Goal: Information Seeking & Learning: Learn about a topic

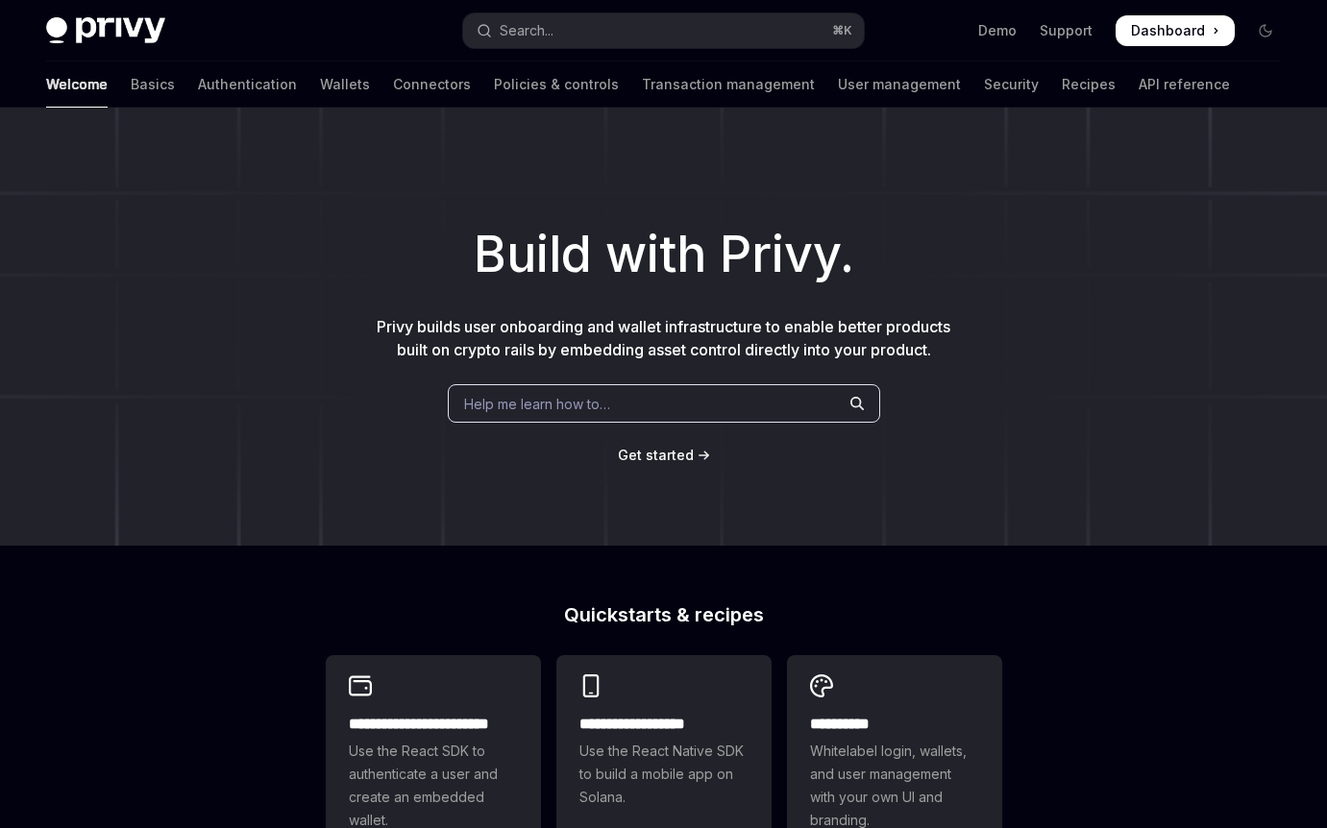
click at [320, 87] on link "Wallets" at bounding box center [345, 84] width 50 height 46
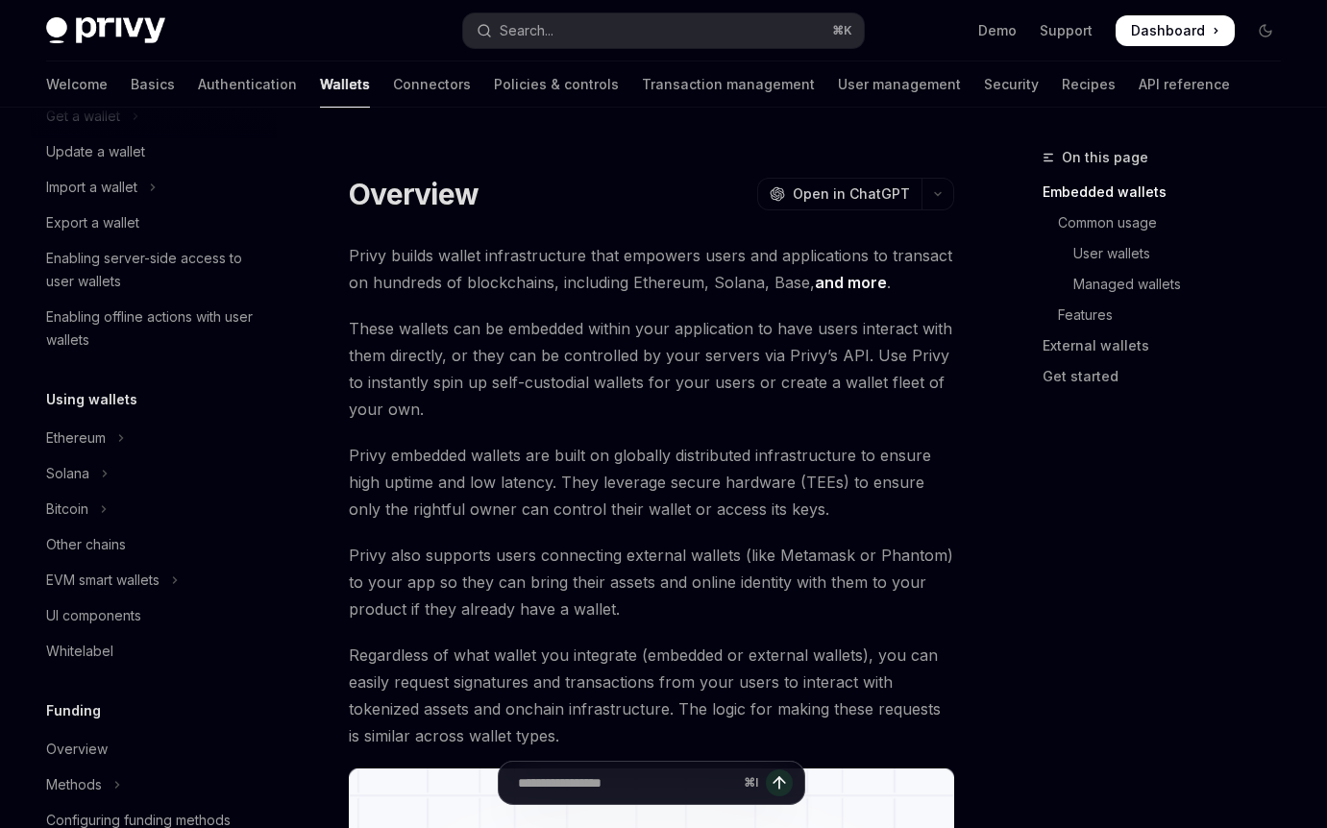
scroll to position [251, 0]
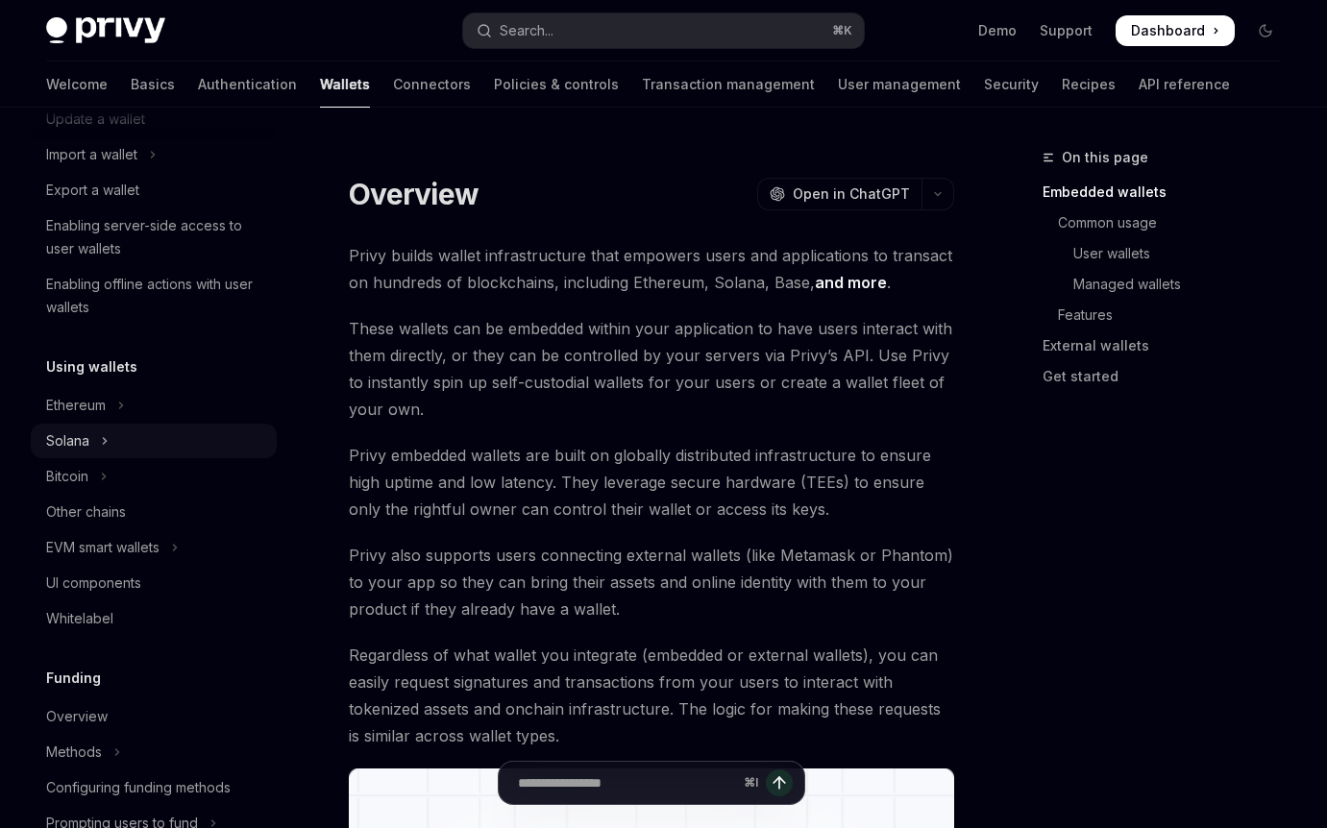
click at [155, 447] on button "Solana" at bounding box center [154, 441] width 246 height 35
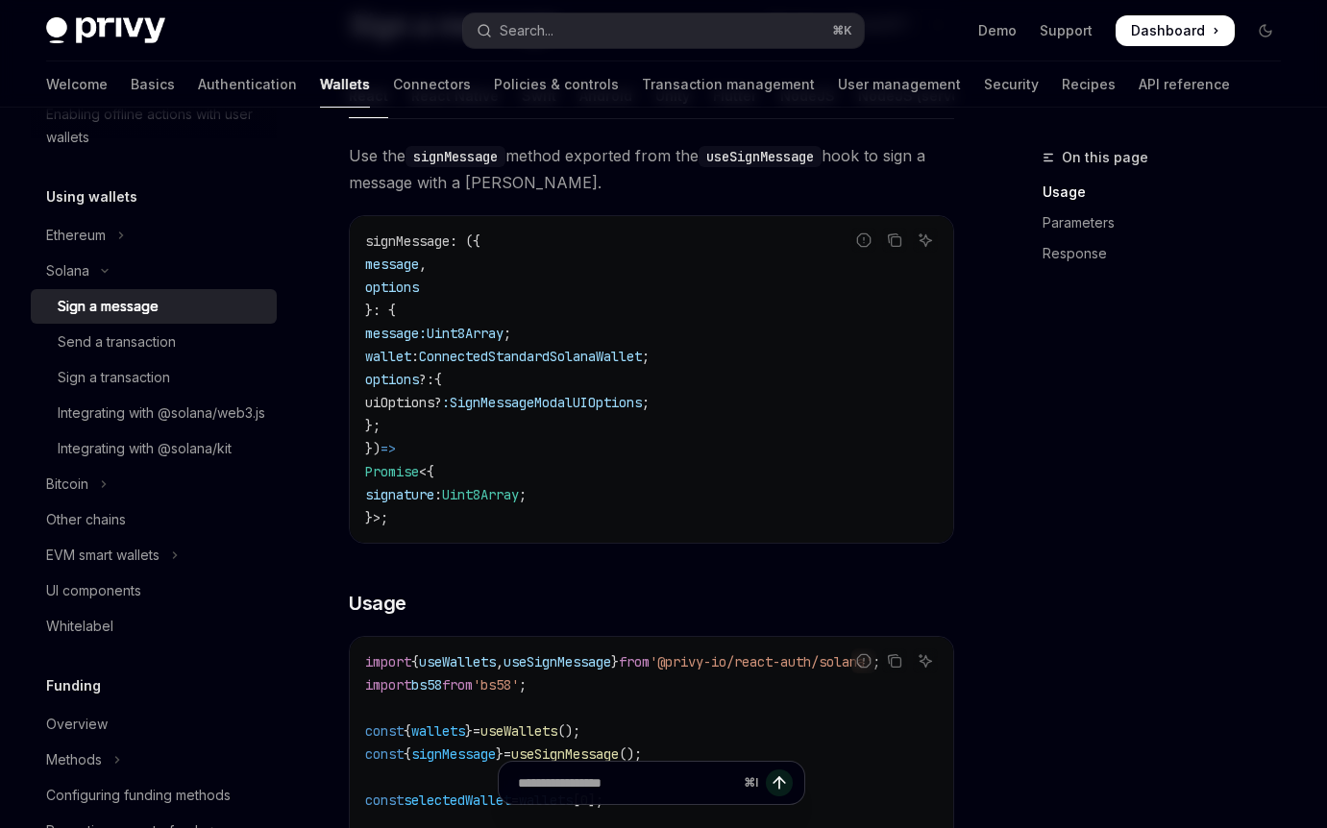
scroll to position [59, 0]
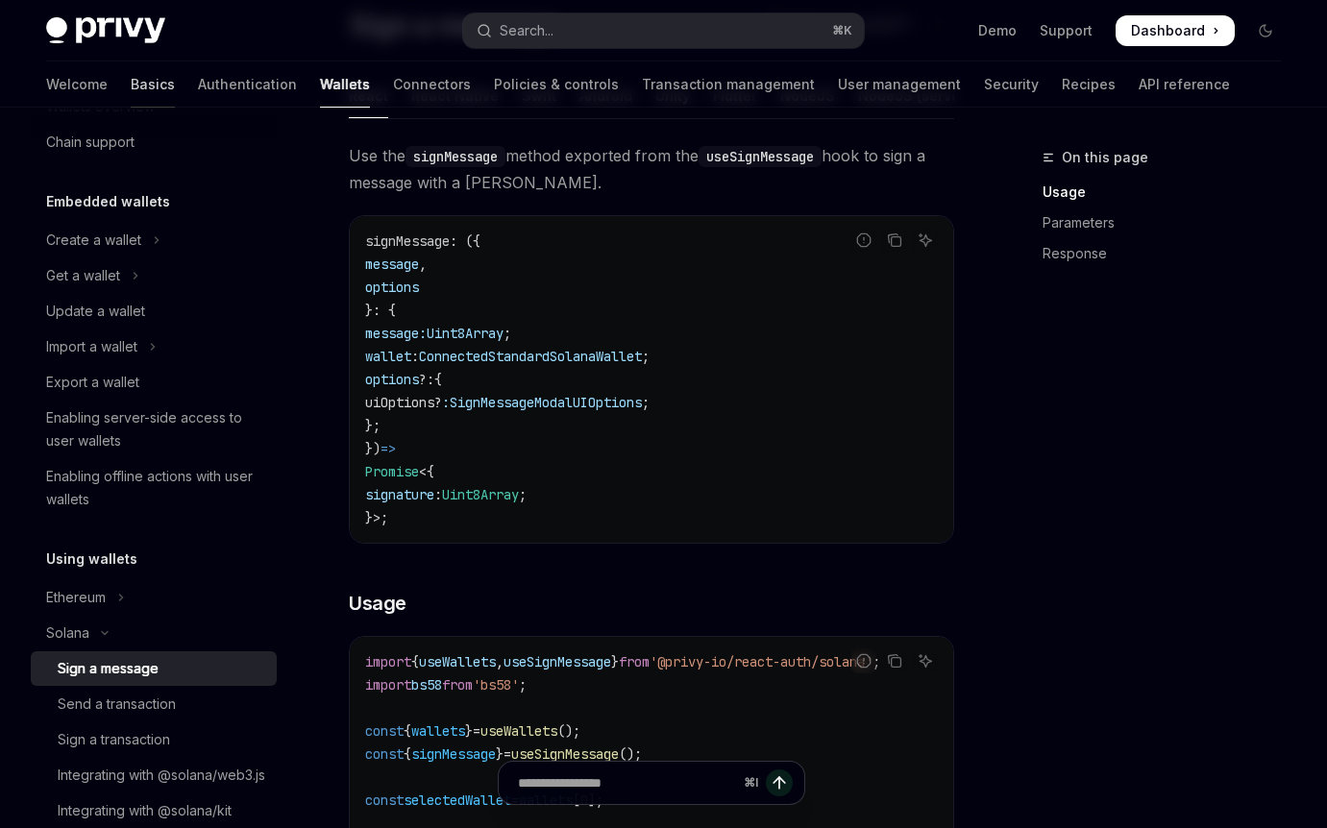
click at [131, 81] on link "Basics" at bounding box center [153, 84] width 44 height 46
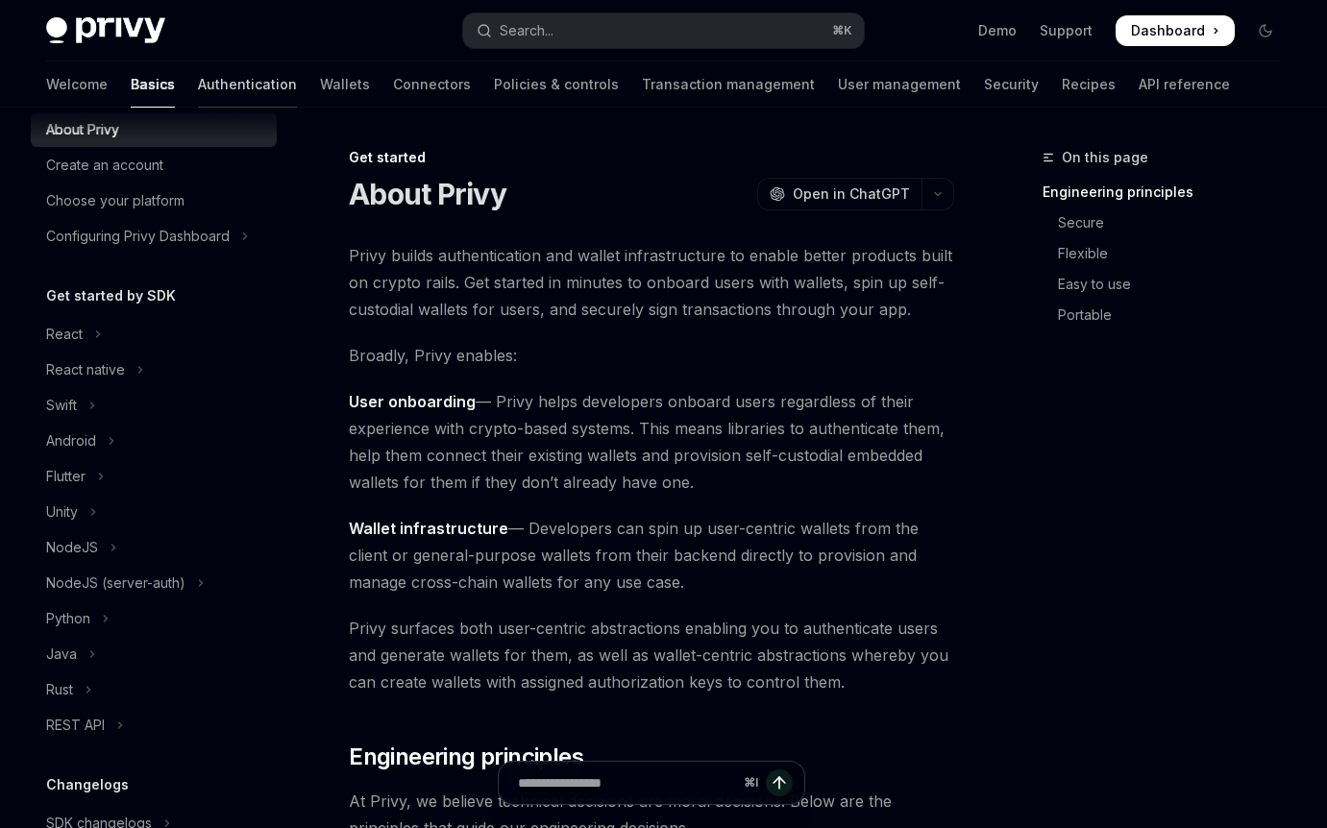
click at [198, 104] on link "Authentication" at bounding box center [247, 84] width 99 height 46
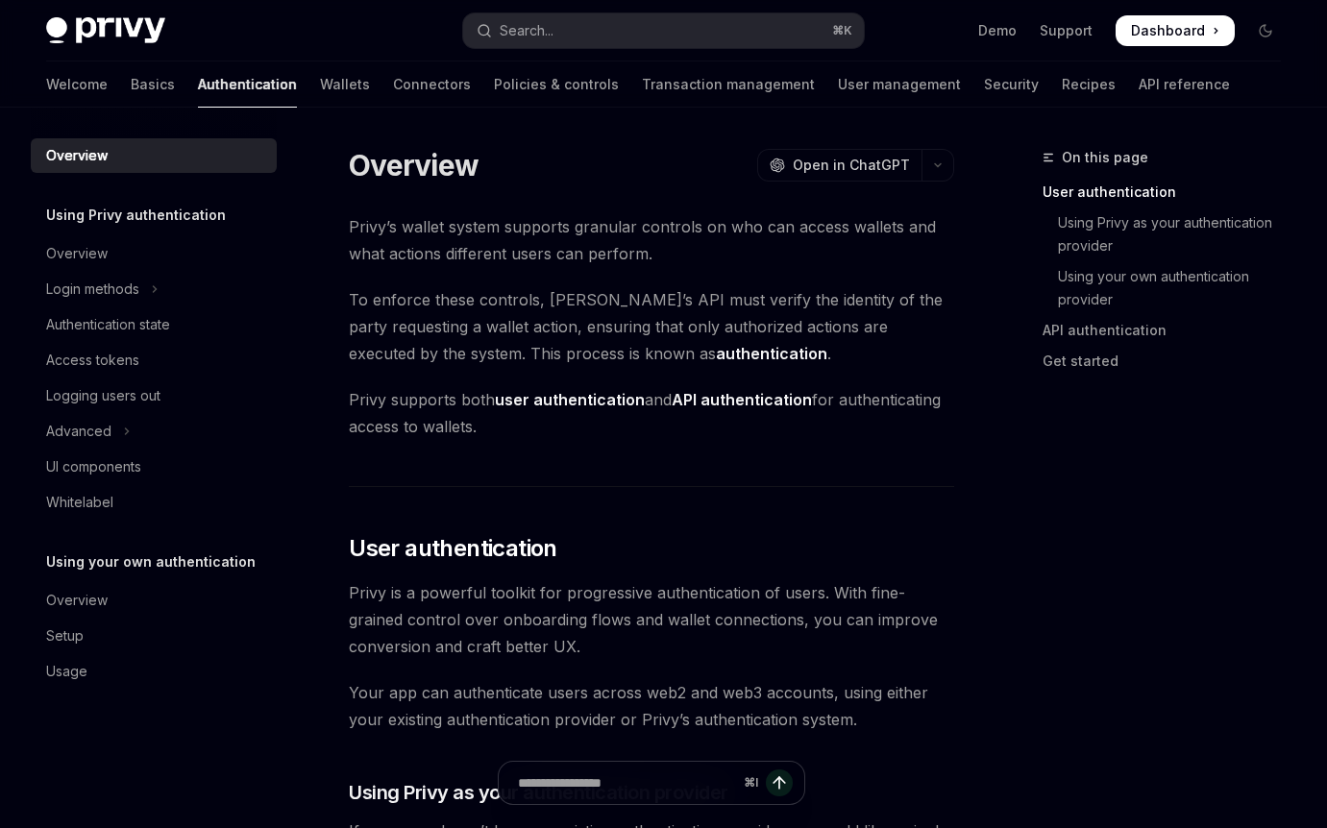
click at [112, 29] on img at bounding box center [105, 30] width 119 height 27
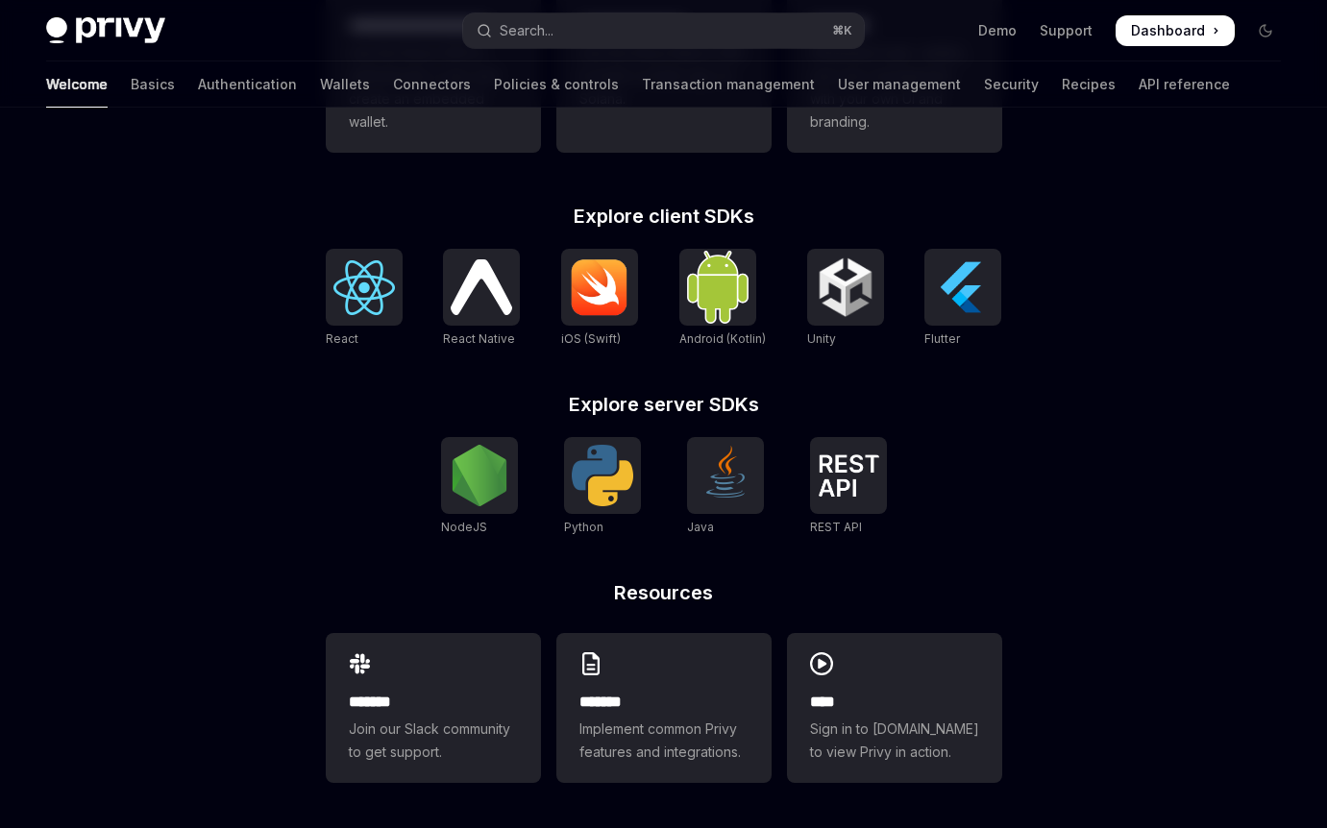
scroll to position [700, 0]
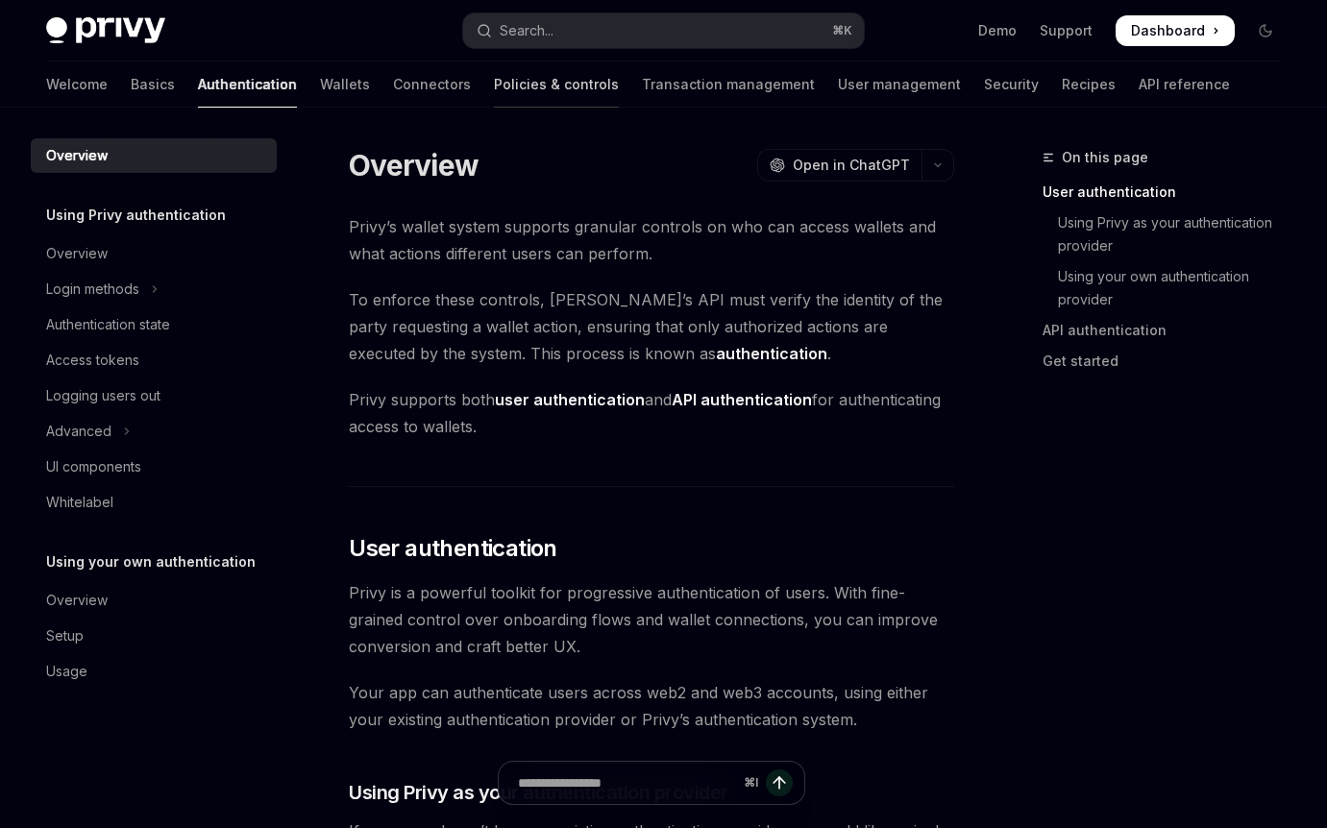
click at [494, 90] on link "Policies & controls" at bounding box center [556, 84] width 125 height 46
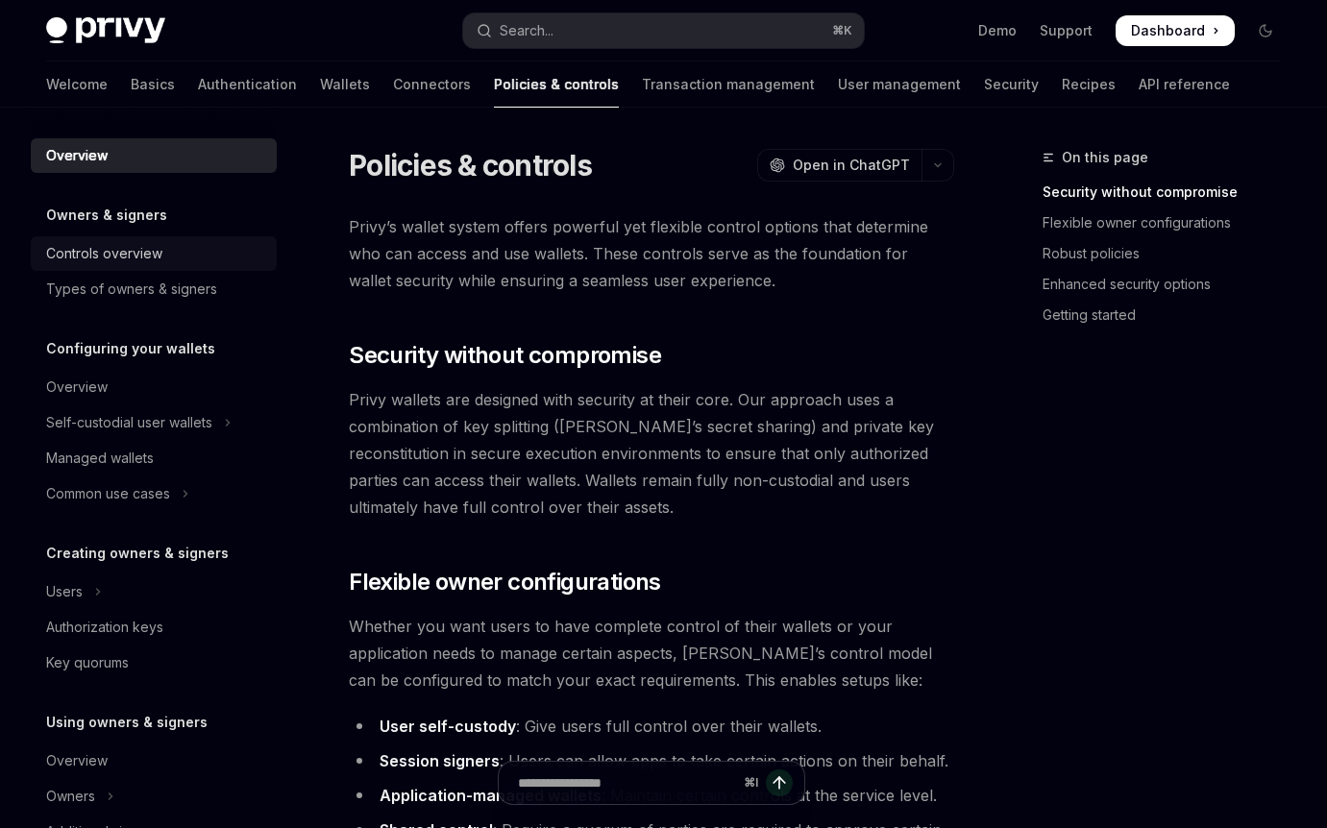
click at [182, 248] on div "Controls overview" at bounding box center [155, 253] width 219 height 23
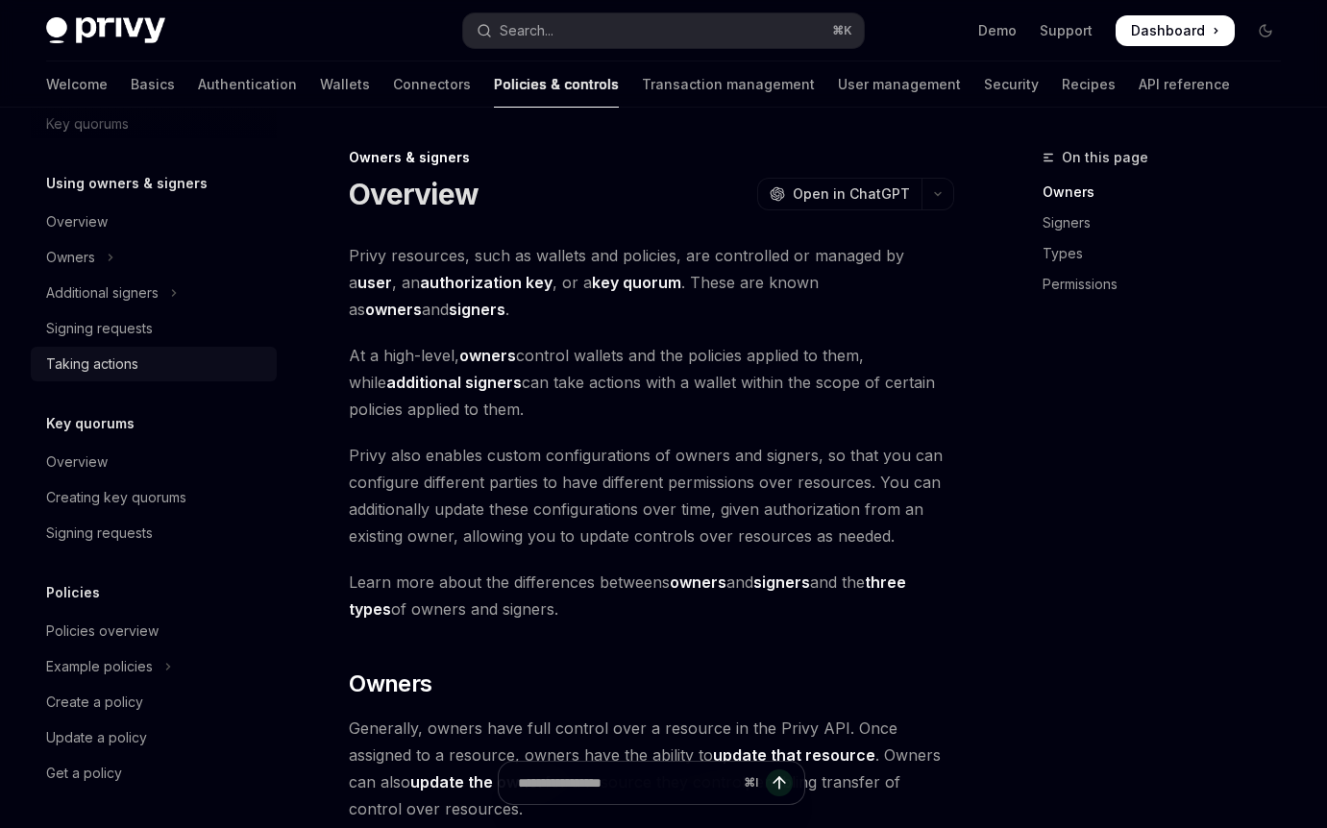
scroll to position [540, 0]
click at [110, 39] on img at bounding box center [105, 30] width 119 height 27
type textarea "*"
